Goal: Information Seeking & Learning: Learn about a topic

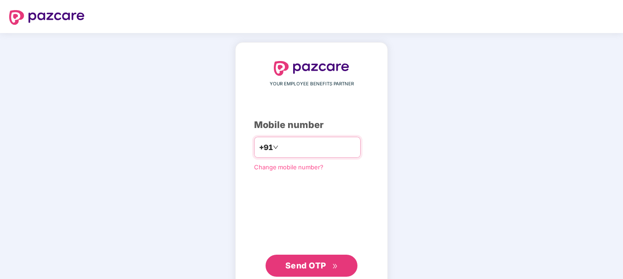
click at [348, 147] on input "******" at bounding box center [317, 147] width 75 height 15
click at [280, 149] on input "**********" at bounding box center [317, 147] width 75 height 15
type input "**********"
click at [256, 188] on div "**********" at bounding box center [311, 169] width 115 height 216
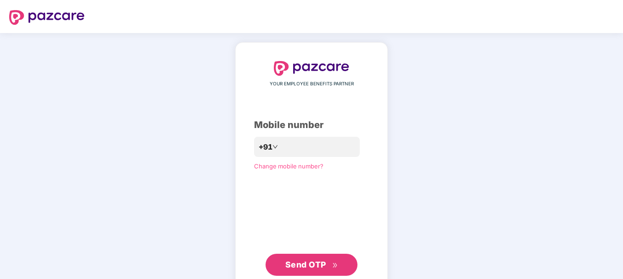
click at [317, 265] on span "Send OTP" at bounding box center [305, 265] width 41 height 10
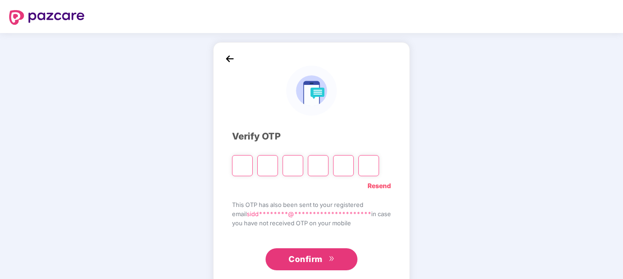
type input "*"
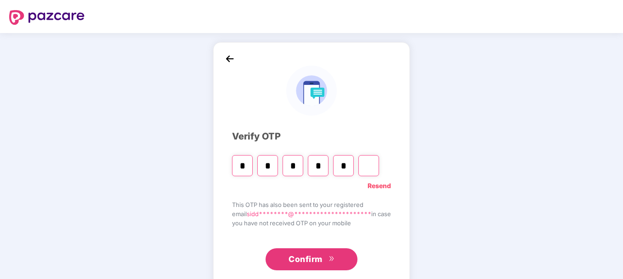
type input "*"
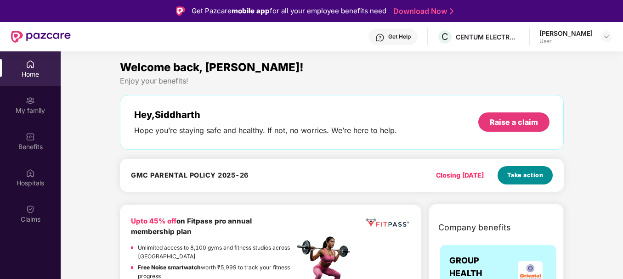
click at [517, 177] on span "Take action" at bounding box center [525, 175] width 36 height 9
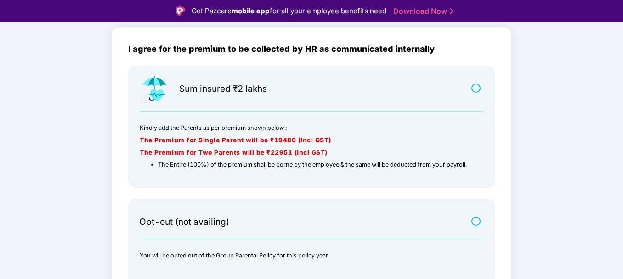
scroll to position [92, 0]
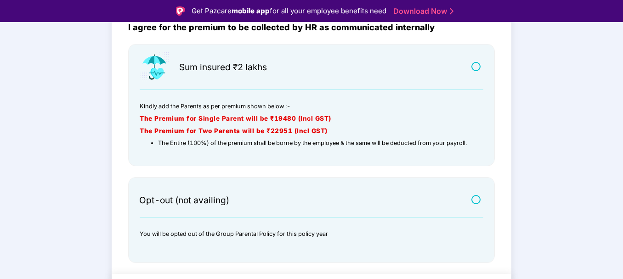
click at [475, 198] on label at bounding box center [477, 200] width 11 height 8
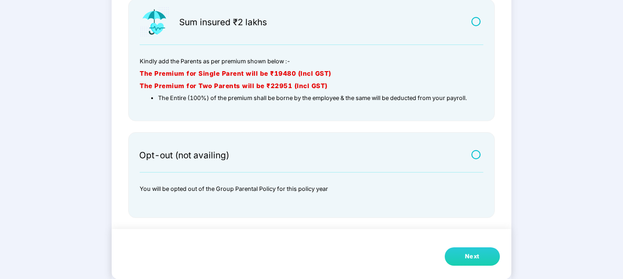
scroll to position [115, 0]
click at [472, 255] on div "Next" at bounding box center [472, 256] width 15 height 9
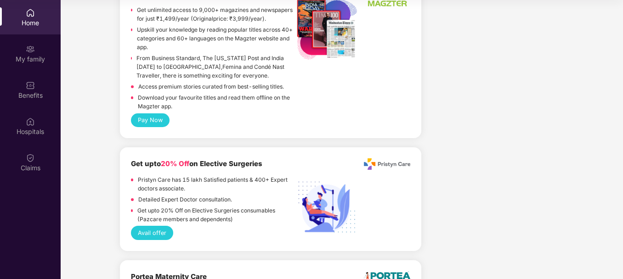
scroll to position [919, 0]
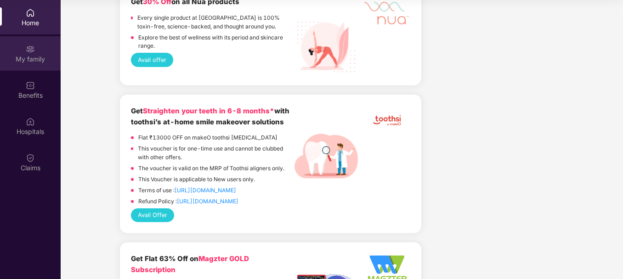
click at [39, 55] on div "My family" at bounding box center [30, 59] width 61 height 9
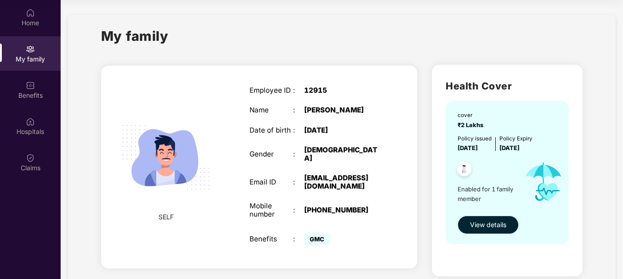
click at [506, 219] on button "View details" at bounding box center [488, 225] width 61 height 18
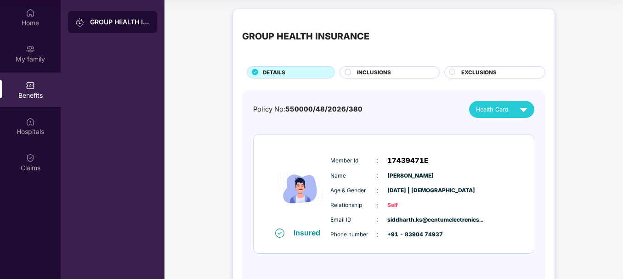
click at [383, 70] on span "INCLUSIONS" at bounding box center [374, 72] width 34 height 8
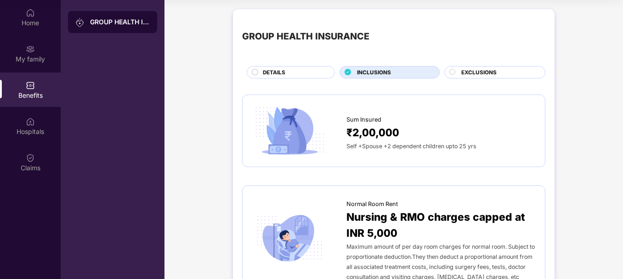
click at [491, 73] on span "EXCLUSIONS" at bounding box center [479, 72] width 35 height 8
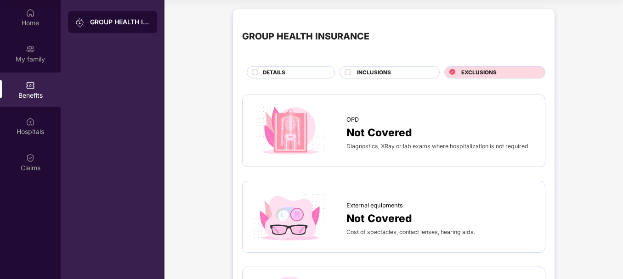
click at [292, 71] on div "DETAILS" at bounding box center [294, 73] width 72 height 10
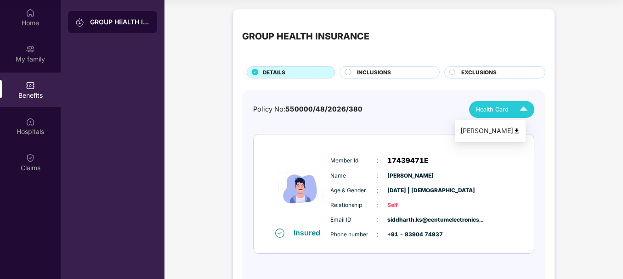
click at [524, 106] on img at bounding box center [524, 110] width 16 height 16
click at [562, 100] on div "GROUP HEALTH INSURANCE DETAILS INCLUSIONS EXCLUSIONS Policy No: 550000/48/2026/…" at bounding box center [394, 158] width 459 height 307
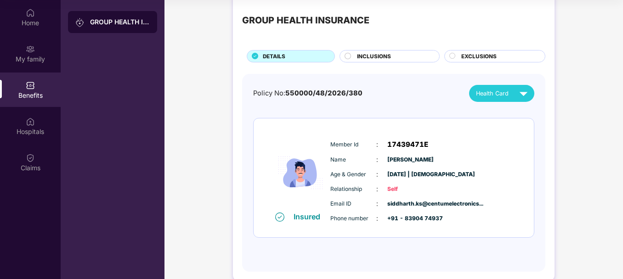
scroll to position [32, 0]
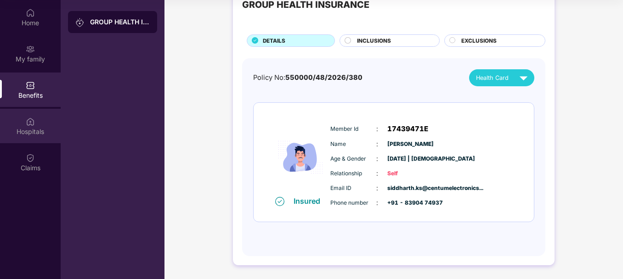
click at [27, 133] on div "Hospitals" at bounding box center [30, 131] width 61 height 9
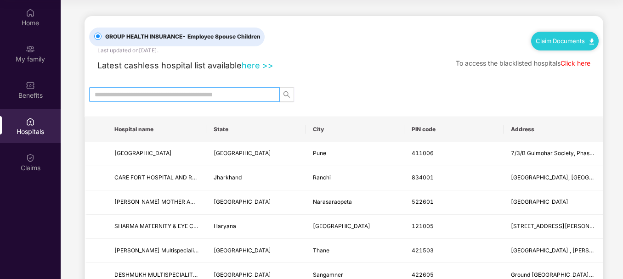
click at [196, 96] on input "text" at bounding box center [181, 95] width 172 height 10
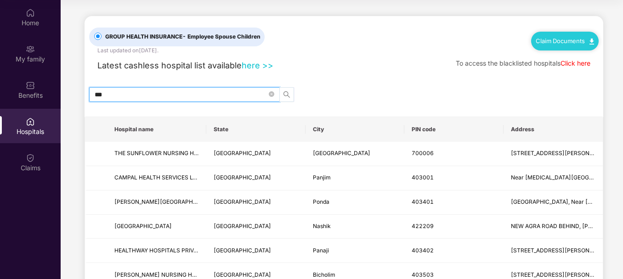
click at [290, 92] on icon "search" at bounding box center [286, 94] width 7 height 7
drag, startPoint x: 137, startPoint y: 94, endPoint x: 65, endPoint y: 97, distance: 71.8
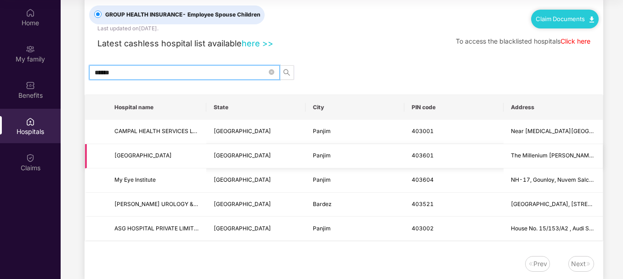
scroll to position [42, 0]
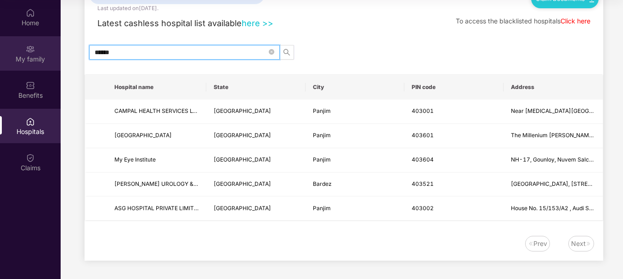
drag, startPoint x: 131, startPoint y: 51, endPoint x: 55, endPoint y: 52, distance: 75.4
click at [55, 52] on div "Home My family Benefits Hospitals Claims GROUP HEALTH INSURANCE - Employee Spou…" at bounding box center [311, 139] width 623 height 279
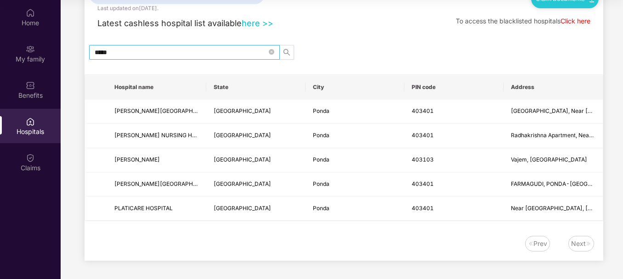
drag, startPoint x: 131, startPoint y: 56, endPoint x: 107, endPoint y: 56, distance: 23.9
click at [107, 56] on span "*****" at bounding box center [184, 52] width 191 height 15
drag, startPoint x: 122, startPoint y: 52, endPoint x: 70, endPoint y: 52, distance: 51.9
click at [71, 52] on main "GROUP HEALTH INSURANCE - Employee Spouse Children Last updated on [DATE] . Clai…" at bounding box center [342, 119] width 563 height 322
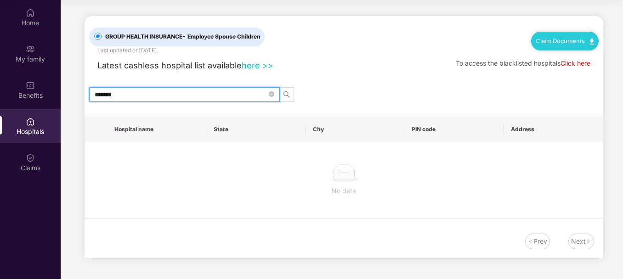
drag, startPoint x: 120, startPoint y: 95, endPoint x: 64, endPoint y: 90, distance: 56.3
click at [64, 90] on main "GROUP HEALTH INSURANCE - Employee Spouse Children Last updated on [DATE] . Clai…" at bounding box center [342, 138] width 563 height 277
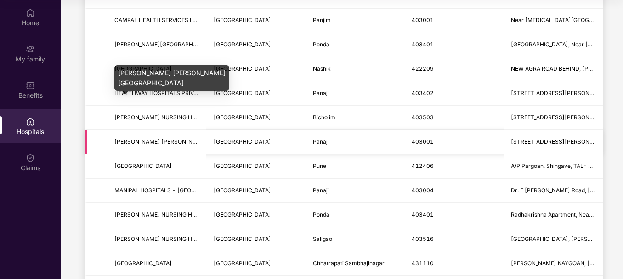
scroll to position [46, 0]
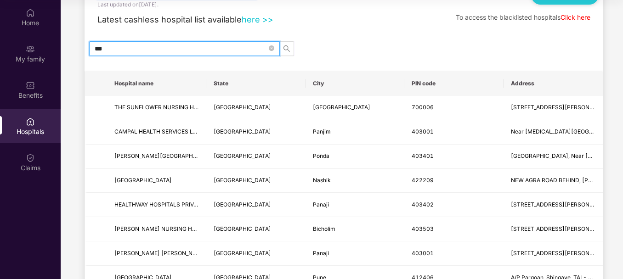
drag, startPoint x: 129, startPoint y: 51, endPoint x: 85, endPoint y: 50, distance: 44.1
click at [85, 50] on div "***" at bounding box center [344, 48] width 519 height 15
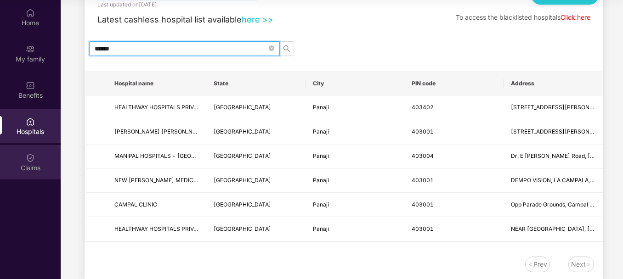
type input "******"
click at [35, 166] on div "Claims" at bounding box center [30, 168] width 61 height 9
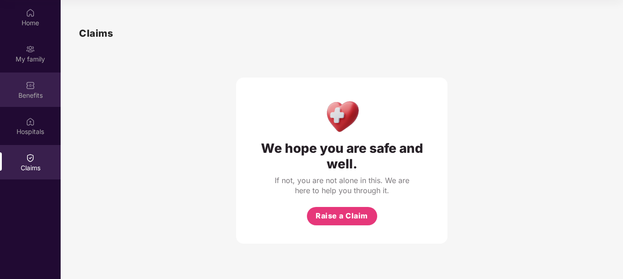
click at [26, 100] on div "Benefits" at bounding box center [30, 95] width 61 height 9
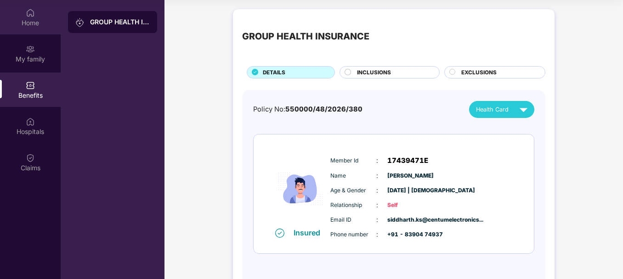
click at [33, 22] on div "Home" at bounding box center [30, 22] width 61 height 9
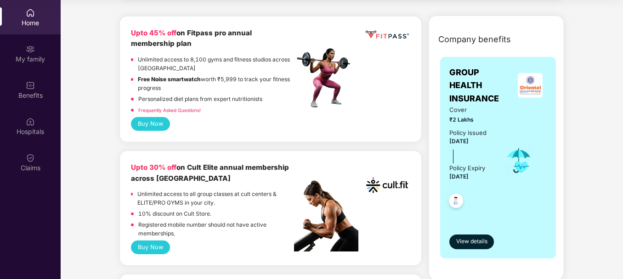
scroll to position [322, 0]
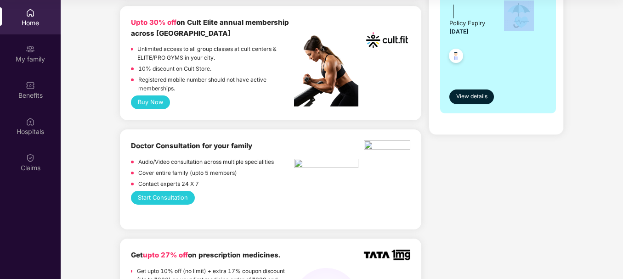
drag, startPoint x: 621, startPoint y: 52, endPoint x: 626, endPoint y: 101, distance: 48.9
click at [623, 101] on html "Get Pazcare mobile app for all your employee benefits need Download Now Get Hel…" at bounding box center [311, 88] width 623 height 279
drag, startPoint x: 626, startPoint y: 101, endPoint x: 566, endPoint y: 152, distance: 78.6
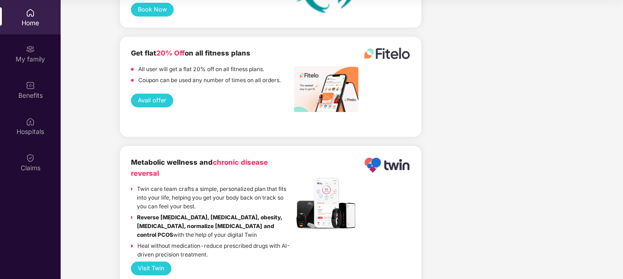
scroll to position [2150, 0]
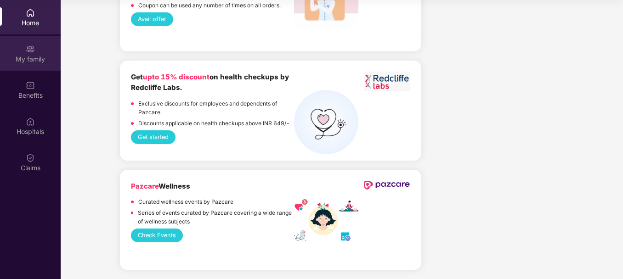
click at [29, 61] on div "My family" at bounding box center [30, 58] width 61 height 9
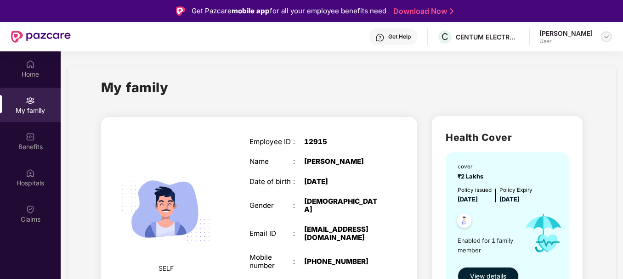
click at [604, 36] on img at bounding box center [606, 36] width 7 height 7
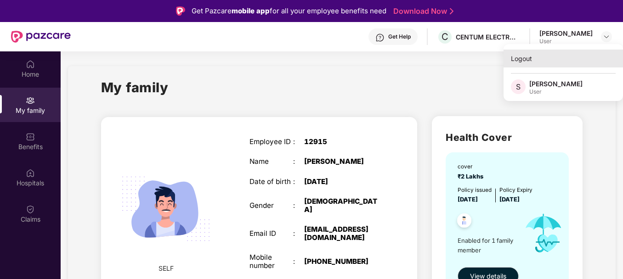
click at [519, 53] on div "Logout" at bounding box center [564, 59] width 120 height 18
